Goal: Task Accomplishment & Management: Manage account settings

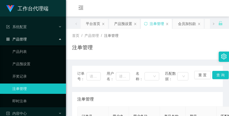
scroll to position [103, 0]
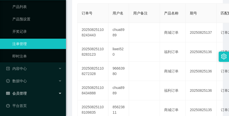
click at [33, 92] on div "会员管理" at bounding box center [33, 93] width 66 height 10
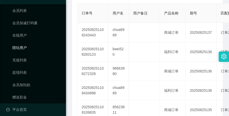
scroll to position [144, 0]
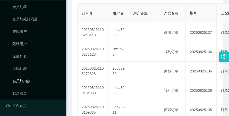
click at [30, 83] on link "会员加扣款" at bounding box center [36, 81] width 49 height 10
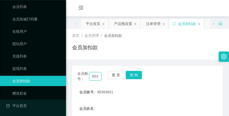
scroll to position [0, 9]
drag, startPoint x: 98, startPoint y: 76, endPoint x: 104, endPoint y: 77, distance: 6.2
click at [104, 77] on div "会员账号： 85393821 重 置 查 询" at bounding box center [147, 76] width 151 height 11
type input "8"
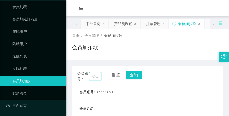
click at [95, 75] on input "text" at bounding box center [95, 76] width 13 height 8
paste input "Anthony97"
type input "Anthony97"
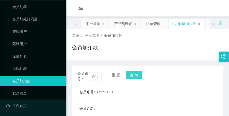
click at [128, 73] on button "查 询" at bounding box center [134, 75] width 16 height 8
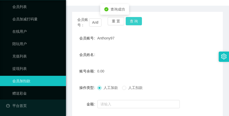
scroll to position [26, 0]
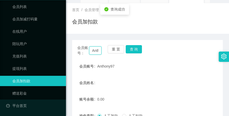
click at [93, 54] on input "Anthony97" at bounding box center [95, 50] width 13 height 8
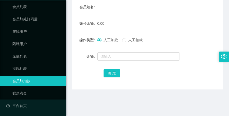
scroll to position [103, 0]
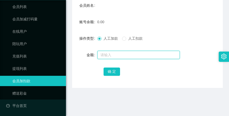
click at [118, 55] on input "text" at bounding box center [138, 55] width 82 height 8
type input "100"
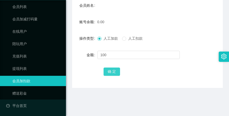
click at [114, 72] on button "确 定" at bounding box center [111, 71] width 16 height 8
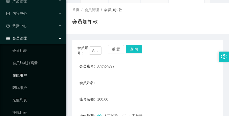
scroll to position [0, 0]
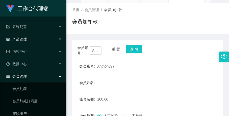
click at [30, 41] on div "产品管理" at bounding box center [33, 39] width 66 height 10
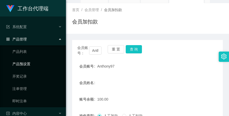
click at [39, 61] on link "产品预设置" at bounding box center [36, 64] width 49 height 10
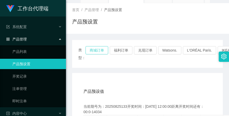
click at [96, 51] on button "商城订单" at bounding box center [96, 50] width 23 height 8
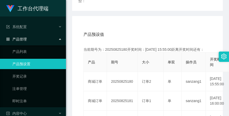
scroll to position [103, 0]
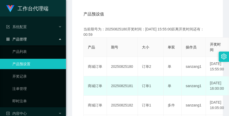
drag, startPoint x: 112, startPoint y: 94, endPoint x: 134, endPoint y: 93, distance: 21.4
click at [134, 93] on td "20250825181" at bounding box center [122, 85] width 31 height 19
copy td "20250825181"
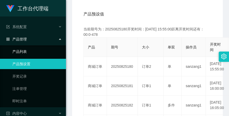
click at [30, 49] on link "产品列表" at bounding box center [36, 51] width 49 height 10
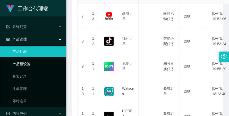
click at [32, 67] on link "产品预设置" at bounding box center [36, 64] width 49 height 10
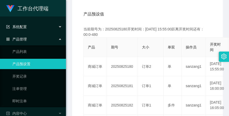
click at [32, 29] on div "系统配置" at bounding box center [33, 27] width 66 height 10
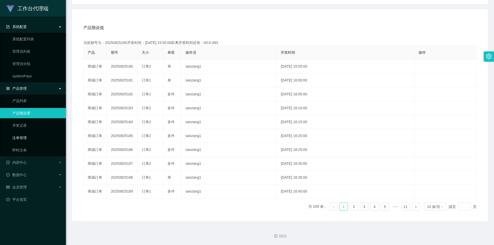
click at [24, 116] on link "注单管理" at bounding box center [36, 138] width 49 height 10
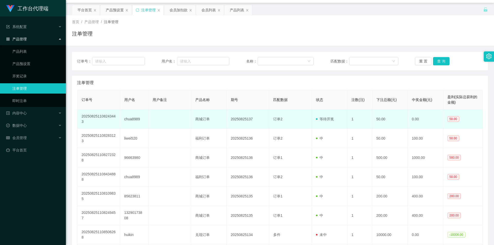
scroll to position [8, 0]
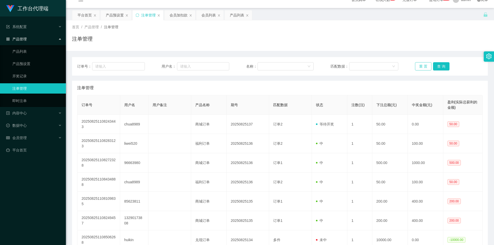
click at [229, 66] on button "重 置" at bounding box center [423, 66] width 16 height 8
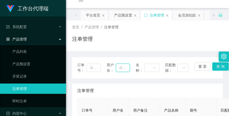
click at [124, 70] on input "text" at bounding box center [123, 68] width 14 height 8
paste input "Anthony97"
type input "Anthony97"
click at [221, 66] on button "查 询" at bounding box center [220, 66] width 16 height 8
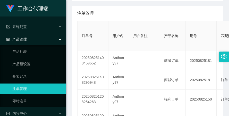
scroll to position [0, 0]
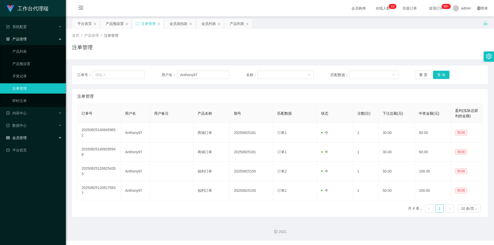
click at [22, 116] on span "会员管理" at bounding box center [16, 138] width 21 height 4
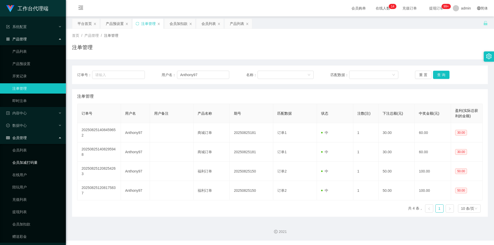
click at [30, 116] on link "会员加减打码量" at bounding box center [36, 163] width 49 height 10
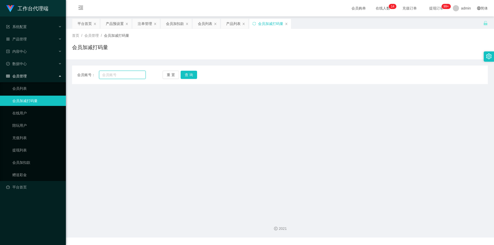
click at [107, 72] on input "text" at bounding box center [122, 75] width 47 height 8
paste input "Anthony97"
type input "Anthony97"
click at [187, 72] on button "查 询" at bounding box center [189, 75] width 16 height 8
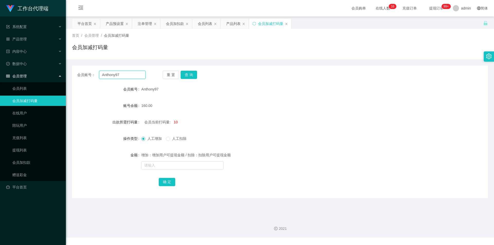
drag, startPoint x: 122, startPoint y: 73, endPoint x: 99, endPoint y: 80, distance: 23.8
click at [99, 80] on div "会员账号： Anthony97 重 置 查 询 会员账号 Anthony97 账号余额 160.00 出款所需打码量 会员当前打码量: 10 操作类型 人工增…" at bounding box center [280, 132] width 416 height 133
click at [30, 36] on div "产品管理" at bounding box center [33, 39] width 66 height 10
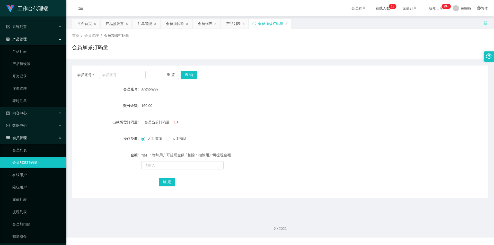
click at [34, 41] on div "产品管理" at bounding box center [33, 39] width 66 height 10
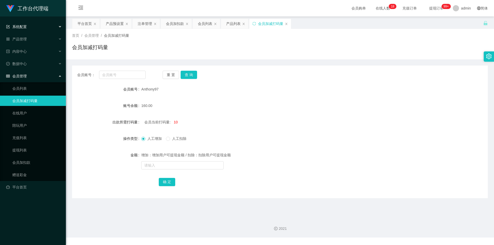
click at [38, 28] on div "系统配置" at bounding box center [33, 27] width 66 height 10
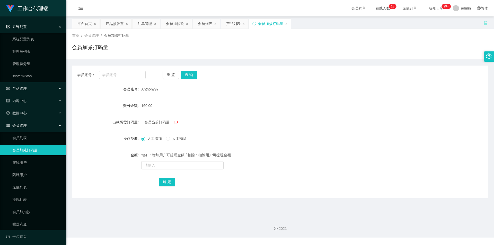
click at [36, 84] on div "产品管理" at bounding box center [33, 88] width 66 height 10
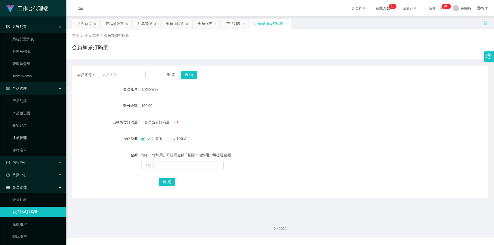
click at [35, 116] on link "注单管理" at bounding box center [36, 138] width 49 height 10
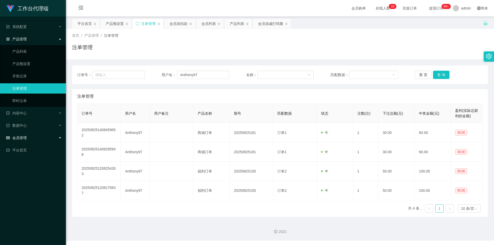
click at [34, 116] on div "会员管理" at bounding box center [33, 138] width 66 height 10
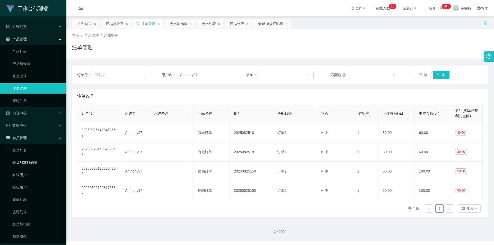
click at [33, 116] on link "会员加减打码量" at bounding box center [36, 163] width 49 height 10
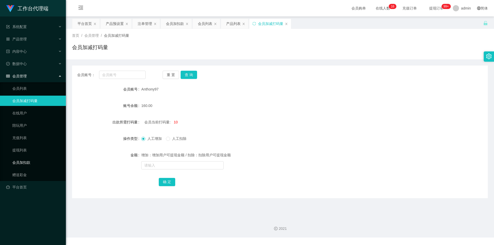
click at [37, 116] on link "会员加扣款" at bounding box center [36, 163] width 49 height 10
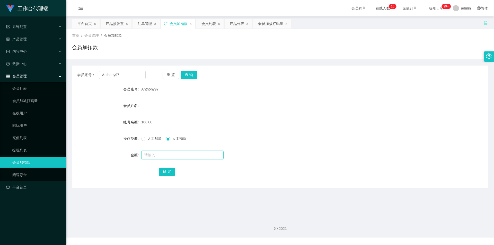
click at [160, 116] on input "text" at bounding box center [182, 155] width 82 height 8
type input "30"
click at [193, 74] on button "查 询" at bounding box center [189, 75] width 16 height 8
click at [152, 116] on input "text" at bounding box center [182, 155] width 82 height 8
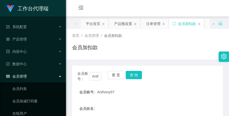
type input "30"
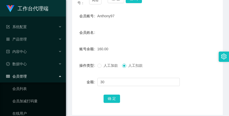
scroll to position [77, 0]
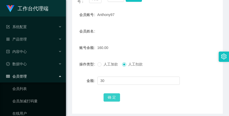
click at [112, 96] on button "确 定" at bounding box center [111, 97] width 16 height 8
click at [32, 34] on div "产品管理" at bounding box center [33, 39] width 66 height 10
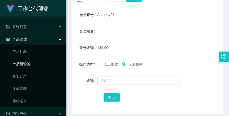
click at [32, 60] on link "产品预设置" at bounding box center [36, 64] width 49 height 10
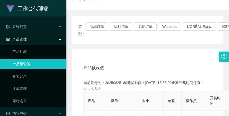
scroll to position [51, 0]
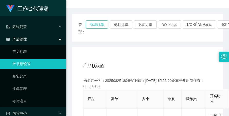
click at [96, 25] on button "商城订单" at bounding box center [96, 24] width 23 height 8
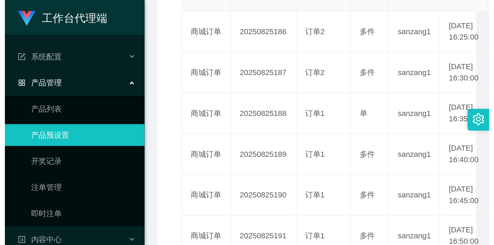
scroll to position [129, 0]
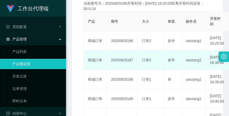
drag, startPoint x: 111, startPoint y: 67, endPoint x: 133, endPoint y: 69, distance: 22.8
click at [133, 69] on td "20250825187" at bounding box center [122, 59] width 31 height 19
copy td "20250825187"
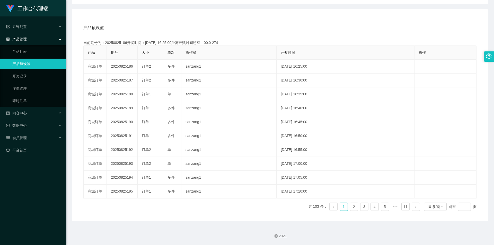
scroll to position [82, 0]
click at [26, 89] on link "注单管理" at bounding box center [36, 88] width 49 height 10
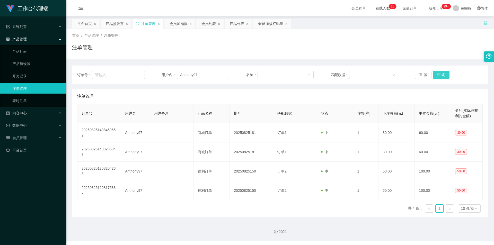
click at [229, 76] on button "查 询" at bounding box center [441, 75] width 16 height 8
click at [229, 75] on button "重 置" at bounding box center [423, 75] width 16 height 8
click at [229, 74] on button "查 询" at bounding box center [441, 75] width 16 height 8
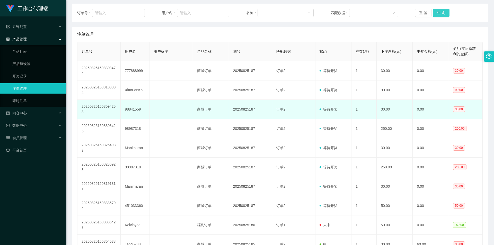
scroll to position [77, 0]
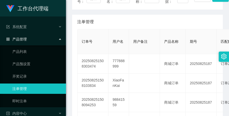
drag, startPoint x: 69, startPoint y: 42, endPoint x: 96, endPoint y: 30, distance: 30.1
click at [69, 42] on main "关闭左侧 关闭右侧 关闭其它 刷新页面 平台首页 产品预设置 注单管理 会员加扣款 会员列表 产品列表 会员加减打码量 首页 / 产品管理 / 注单管理 / …" at bounding box center [147, 105] width 163 height 333
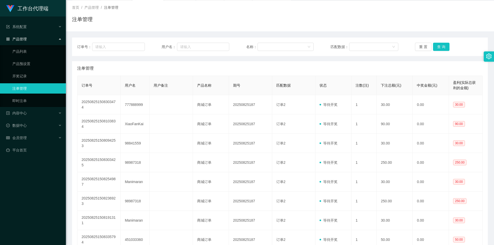
scroll to position [0, 0]
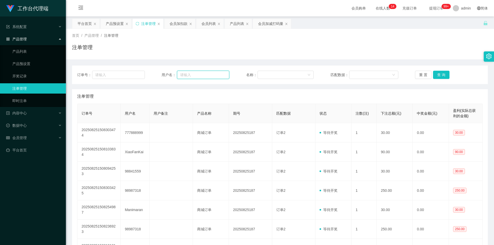
click at [204, 75] on input "text" at bounding box center [203, 75] width 52 height 8
paste input "Maninaran"
type input "Maninaran"
click at [229, 75] on button "查 询" at bounding box center [441, 75] width 16 height 8
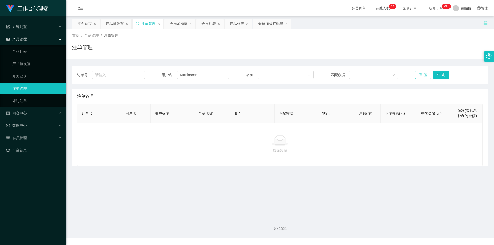
click at [229, 74] on button "重 置" at bounding box center [423, 75] width 16 height 8
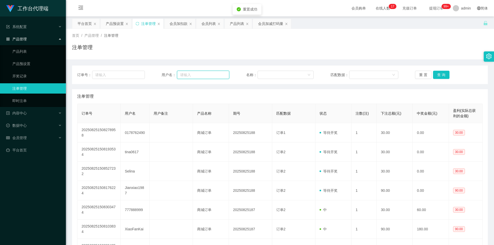
click at [193, 77] on input "text" at bounding box center [203, 75] width 52 height 8
paste input "Maninaran"
type input "Maninaran"
click at [229, 76] on button "查 询" at bounding box center [441, 75] width 16 height 8
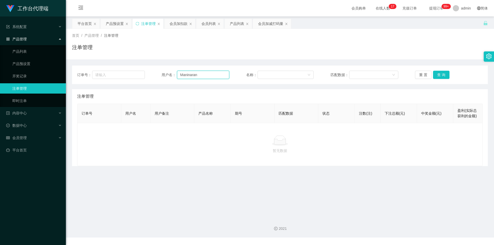
drag, startPoint x: 202, startPoint y: 74, endPoint x: 178, endPoint y: 79, distance: 24.1
click at [178, 79] on input "Maninaran" at bounding box center [203, 75] width 52 height 8
drag, startPoint x: 434, startPoint y: 72, endPoint x: 431, endPoint y: 73, distance: 3.2
click at [229, 72] on button "查 询" at bounding box center [441, 75] width 16 height 8
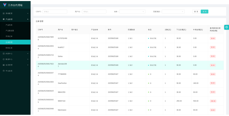
scroll to position [51, 0]
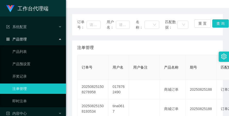
click at [137, 42] on div "注单管理" at bounding box center [147, 47] width 140 height 14
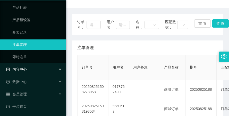
scroll to position [45, 0]
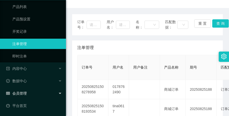
click at [37, 95] on div "会员管理" at bounding box center [33, 93] width 66 height 10
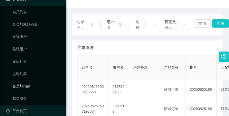
scroll to position [144, 0]
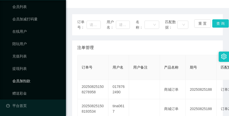
click at [38, 79] on link "会员加扣款" at bounding box center [36, 81] width 49 height 10
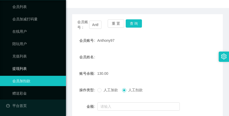
scroll to position [82, 0]
click at [98, 23] on input "Anthony97" at bounding box center [95, 25] width 13 height 8
click at [91, 24] on input "Anthony97" at bounding box center [95, 25] width 13 height 8
drag, startPoint x: 91, startPoint y: 24, endPoint x: 104, endPoint y: 27, distance: 13.9
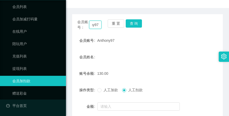
click at [104, 27] on div "会员账号： Anthony97 重 置 查 询" at bounding box center [147, 24] width 151 height 11
paste input "Manimaran"
type input "Manimaran"
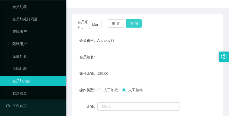
click at [128, 20] on button "查 询" at bounding box center [134, 23] width 16 height 8
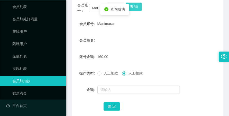
scroll to position [77, 0]
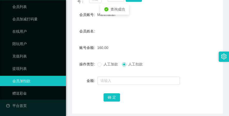
click at [107, 62] on span "人工加款" at bounding box center [110, 64] width 19 height 4
click at [131, 59] on div "人工加款 人工扣款" at bounding box center [141, 64] width 88 height 10
click at [130, 64] on span "人工扣款" at bounding box center [135, 64] width 19 height 4
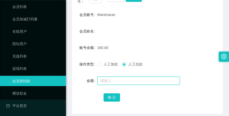
click at [125, 81] on input "text" at bounding box center [138, 80] width 82 height 8
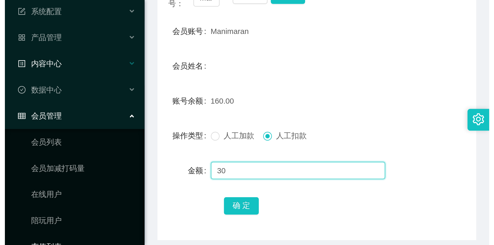
scroll to position [5, 0]
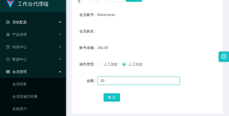
type input "30"
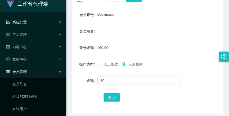
click at [33, 23] on div "系统配置" at bounding box center [33, 22] width 66 height 10
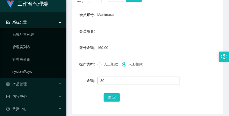
click at [36, 24] on div "系统配置" at bounding box center [33, 22] width 66 height 10
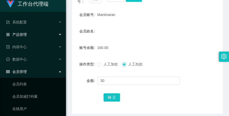
click at [33, 37] on div "产品管理" at bounding box center [33, 34] width 66 height 10
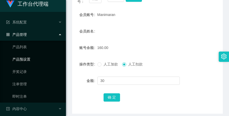
click at [38, 56] on link "产品预设置" at bounding box center [36, 59] width 49 height 10
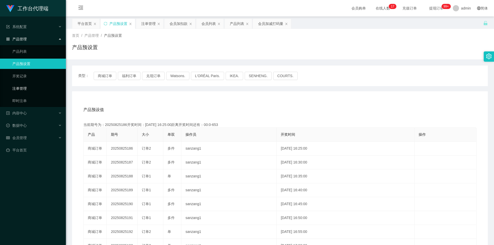
click at [43, 88] on link "注单管理" at bounding box center [36, 88] width 49 height 10
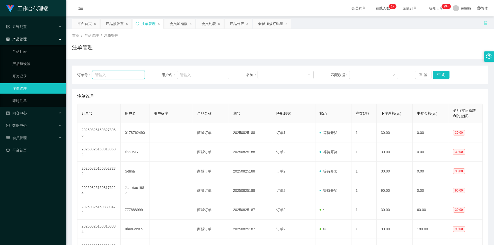
click at [103, 76] on input "text" at bounding box center [118, 75] width 53 height 8
click at [205, 74] on input "text" at bounding box center [203, 75] width 52 height 8
paste input "Manimaran"
type input "Manimaran"
click at [229, 74] on button "查 询" at bounding box center [441, 75] width 16 height 8
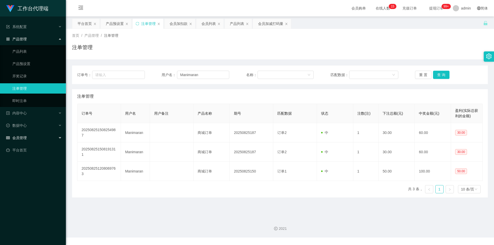
click at [25, 116] on span "会员管理" at bounding box center [16, 138] width 21 height 4
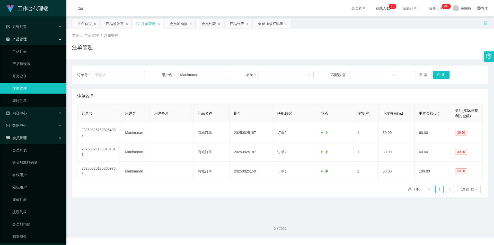
scroll to position [14, 0]
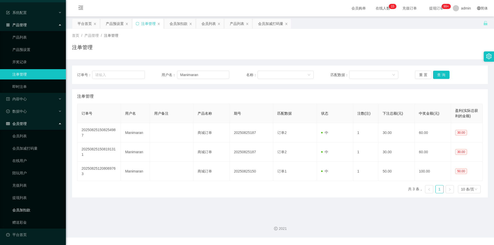
click at [27, 116] on link "会员加扣款" at bounding box center [36, 210] width 49 height 10
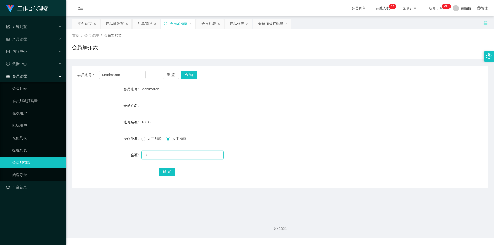
click at [153, 116] on input "30" at bounding box center [182, 155] width 82 height 8
click at [162, 116] on button "确 定" at bounding box center [167, 172] width 16 height 8
